Goal: Task Accomplishment & Management: Manage account settings

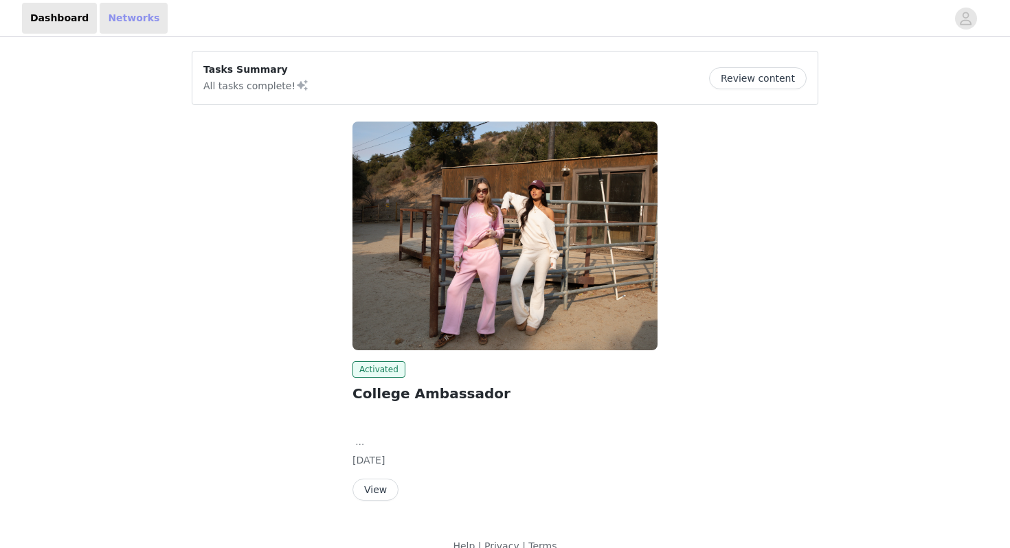
click at [124, 13] on link "Networks" at bounding box center [134, 18] width 68 height 31
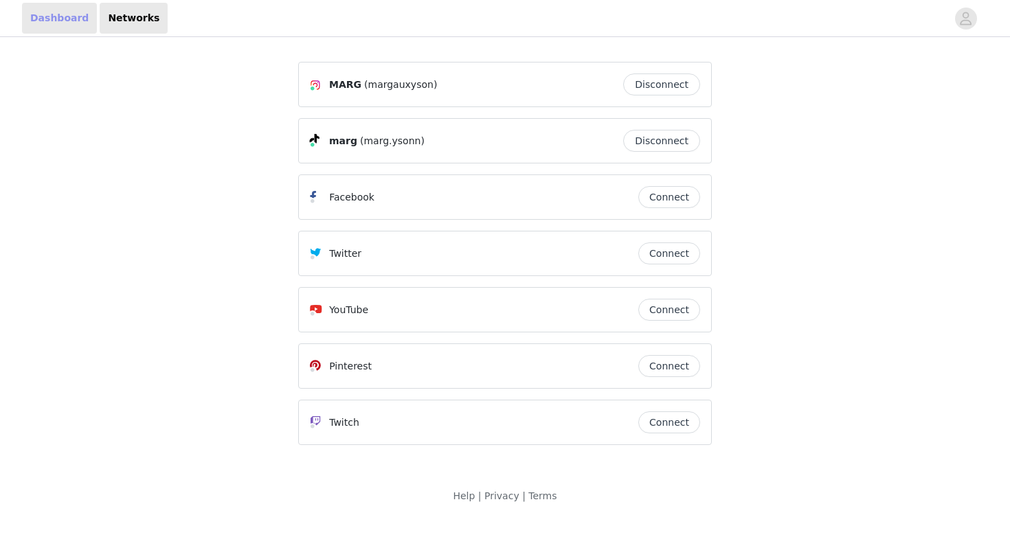
click at [54, 13] on link "Dashboard" at bounding box center [59, 18] width 75 height 31
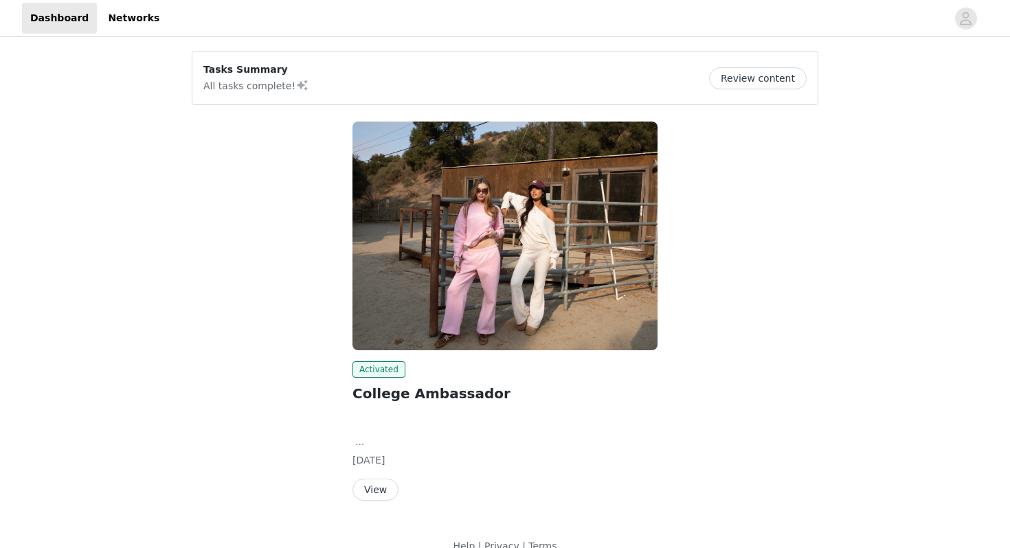
click at [365, 491] on button "View" at bounding box center [375, 490] width 46 height 22
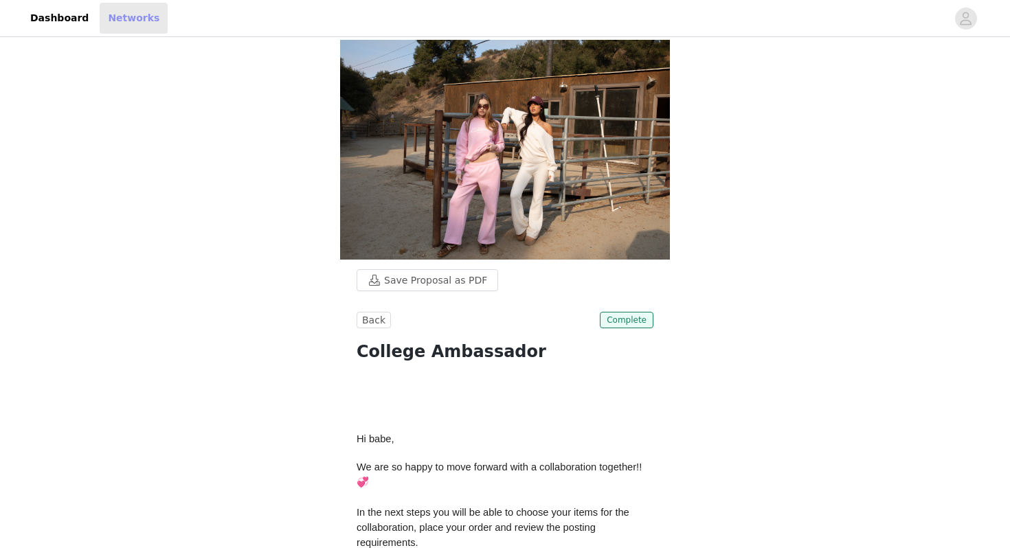
click at [125, 12] on link "Networks" at bounding box center [134, 18] width 68 height 31
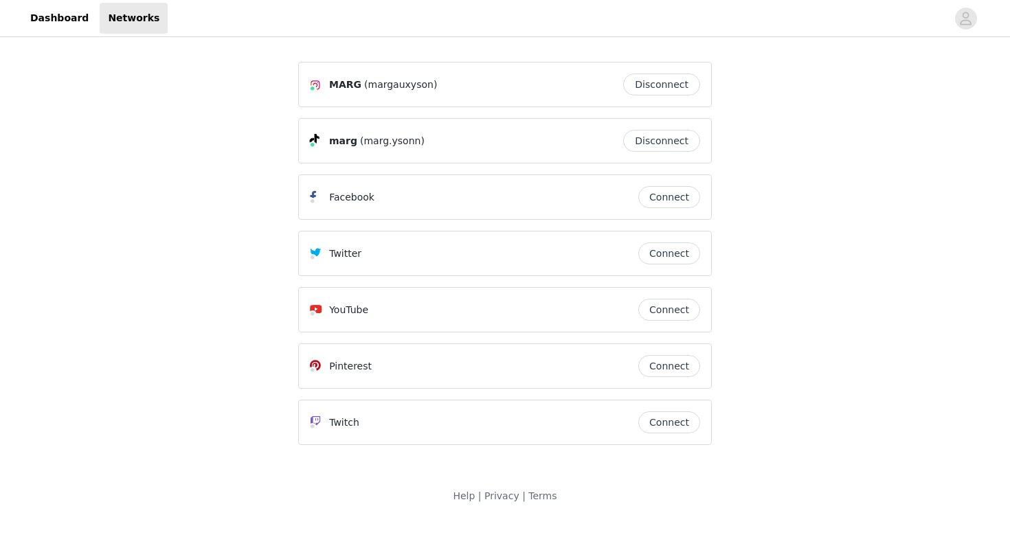
click at [64, 1] on header "Dashboard Networks" at bounding box center [505, 18] width 1010 height 37
click at [974, 19] on span "button" at bounding box center [966, 19] width 22 height 22
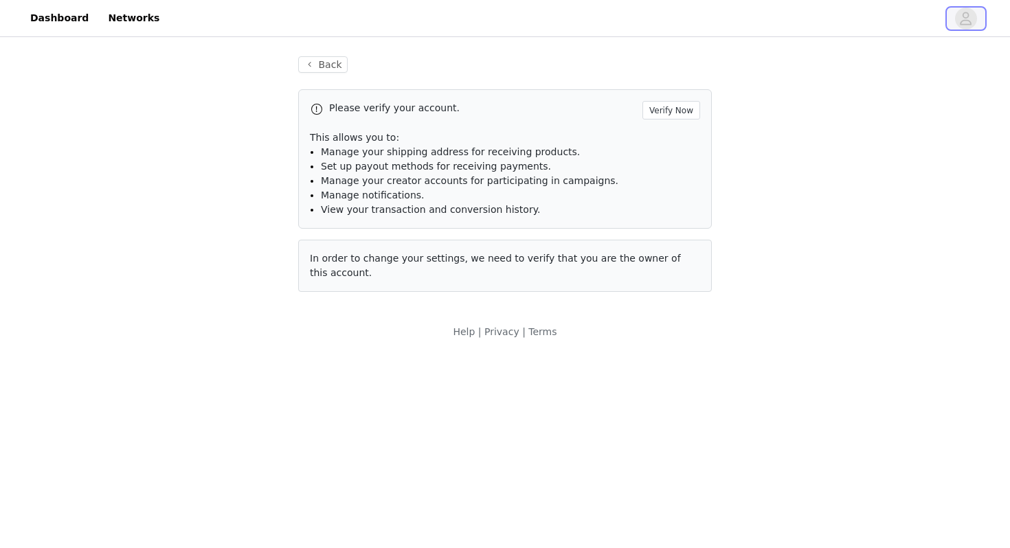
click at [965, 20] on icon "avatar" at bounding box center [967, 18] width 12 height 13
click at [674, 111] on button "Verify Now" at bounding box center [671, 110] width 58 height 19
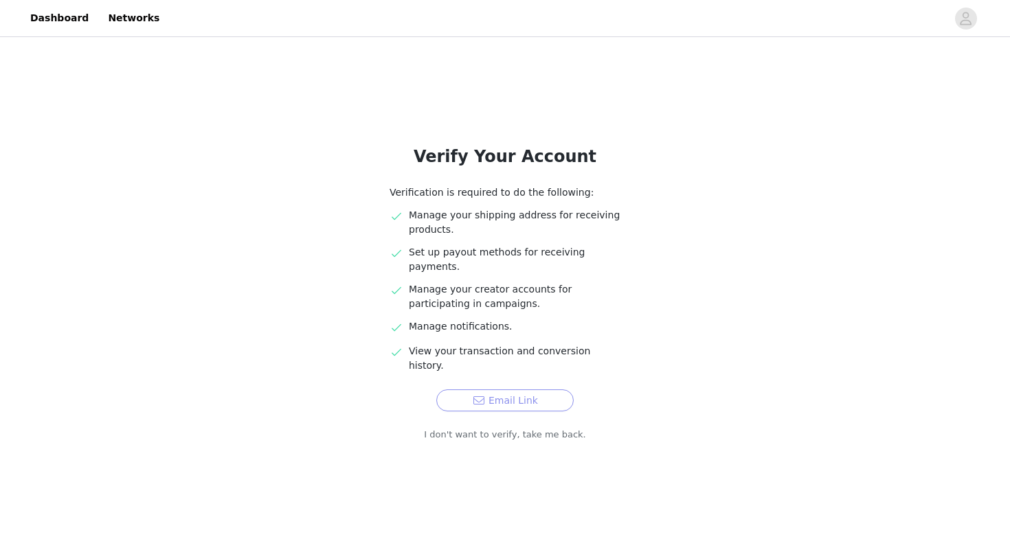
click at [535, 390] on button "Email Link" at bounding box center [504, 401] width 137 height 22
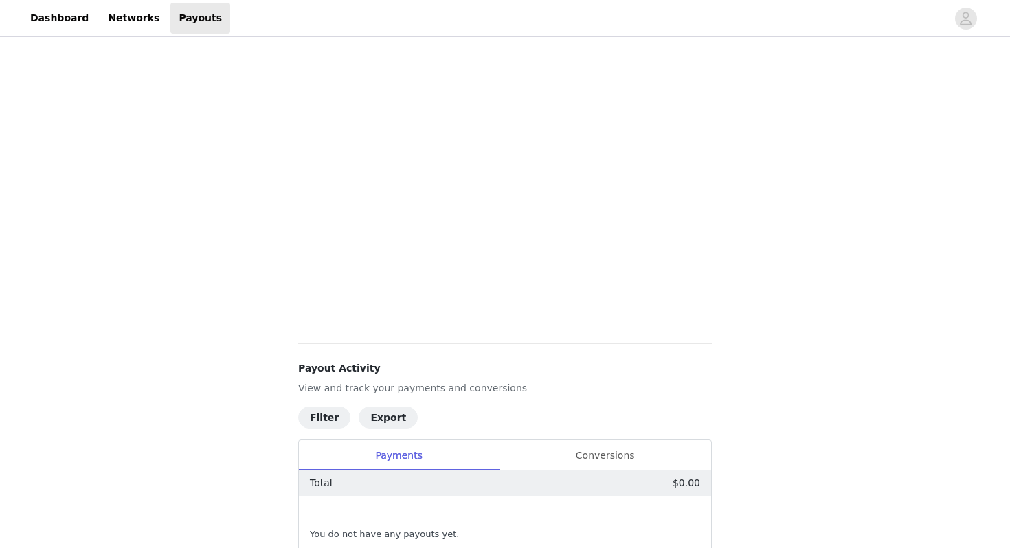
scroll to position [339, 0]
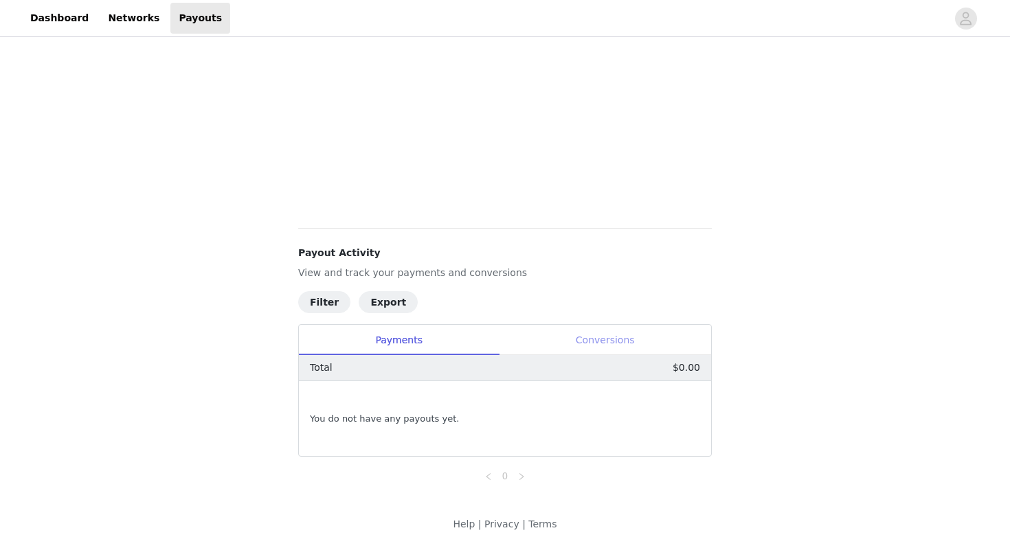
click at [562, 333] on div "Conversions" at bounding box center [605, 340] width 212 height 31
click at [448, 352] on div "Payments" at bounding box center [399, 340] width 200 height 31
click at [567, 339] on div "Conversions" at bounding box center [605, 340] width 212 height 31
click at [360, 345] on div "Payments" at bounding box center [399, 340] width 200 height 31
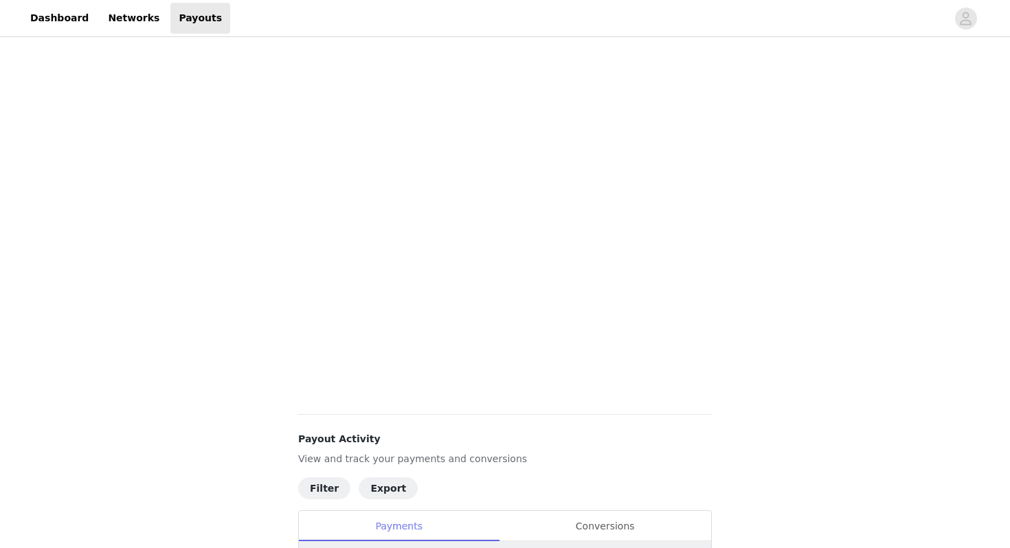
scroll to position [0, 0]
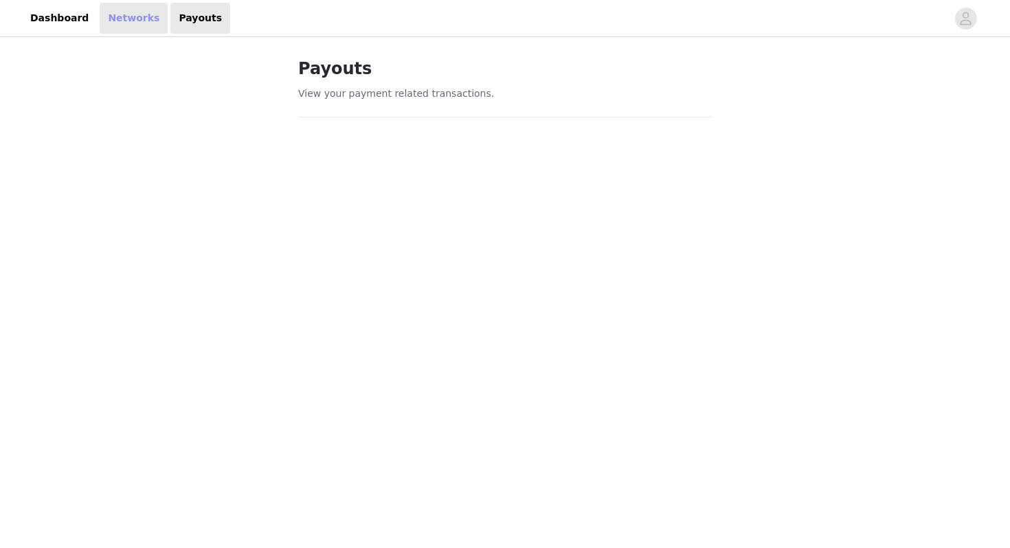
click at [120, 22] on link "Networks" at bounding box center [134, 18] width 68 height 31
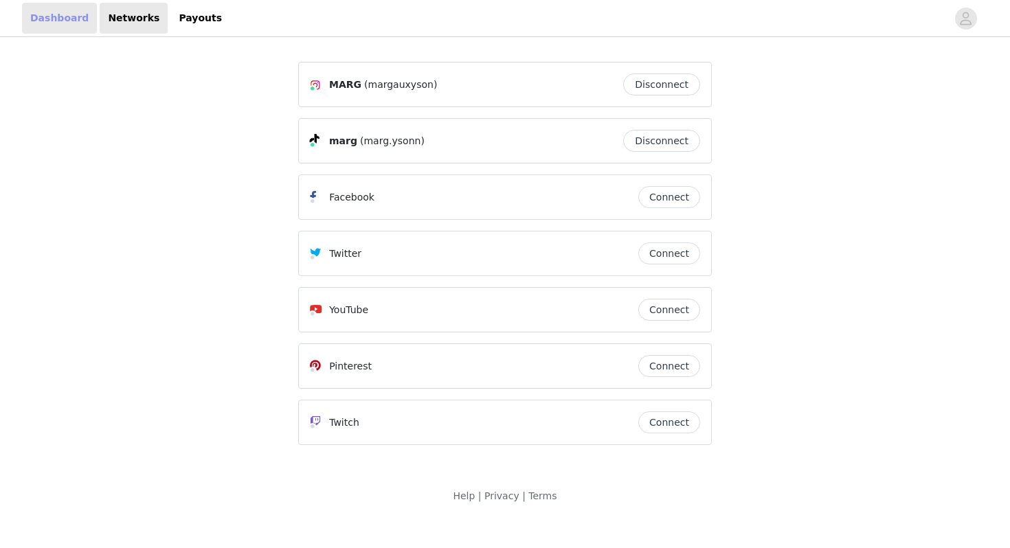
click at [63, 14] on link "Dashboard" at bounding box center [59, 18] width 75 height 31
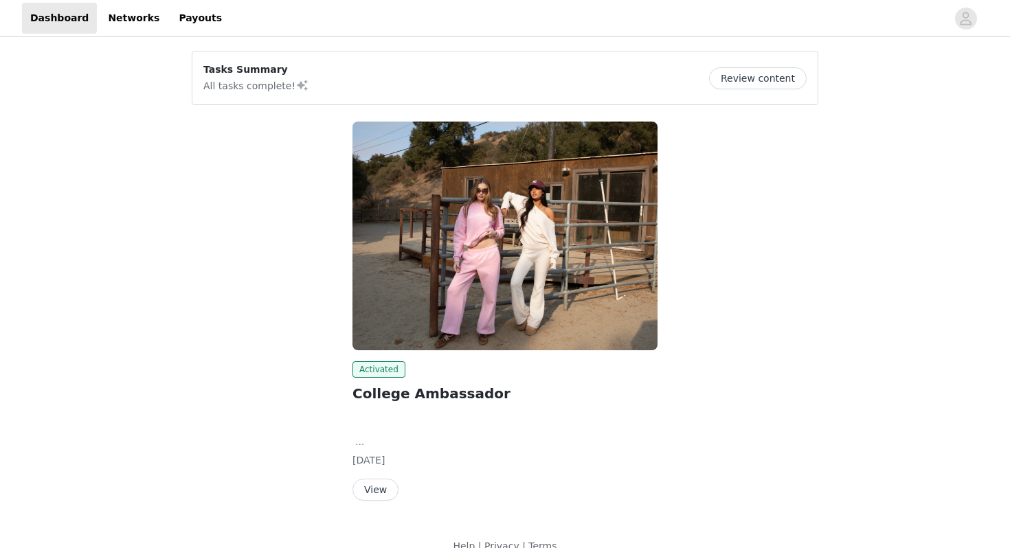
click at [373, 485] on button "View" at bounding box center [375, 490] width 46 height 22
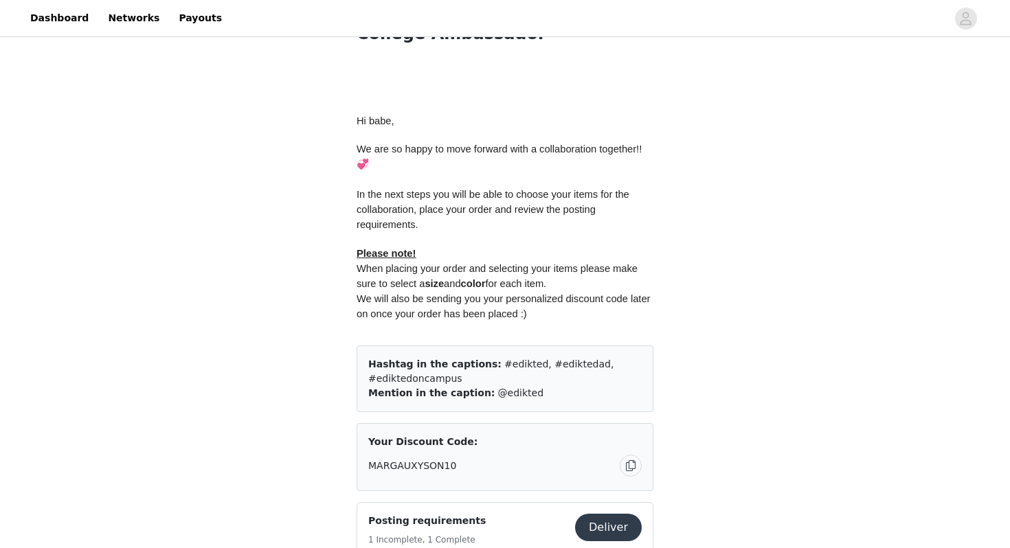
scroll to position [366, 0]
